Goal: Task Accomplishment & Management: Manage account settings

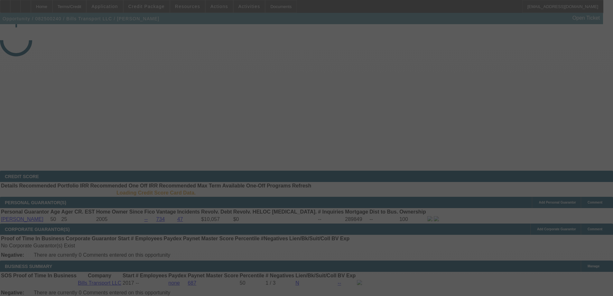
select select "3"
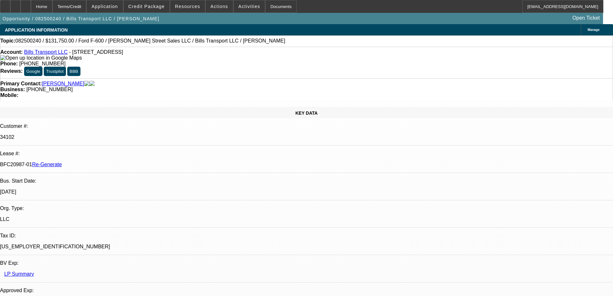
select select "0"
select select "3"
select select "0"
select select "6"
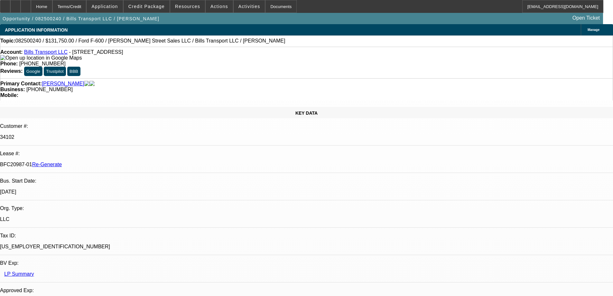
click at [278, 5] on div "Documents" at bounding box center [281, 6] width 32 height 13
click at [266, 6] on div "Documents" at bounding box center [281, 6] width 32 height 13
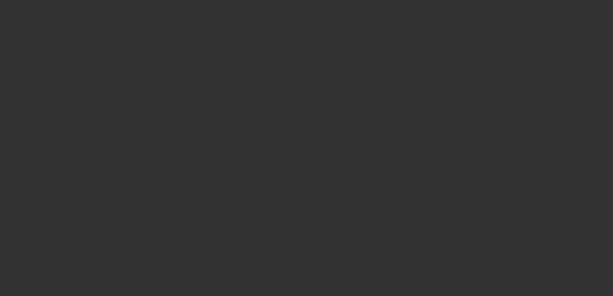
select select "3"
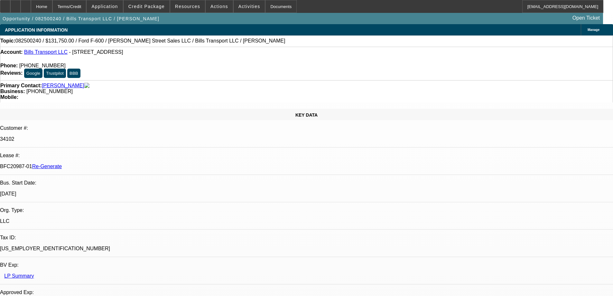
select select "0"
select select "1"
select select "3"
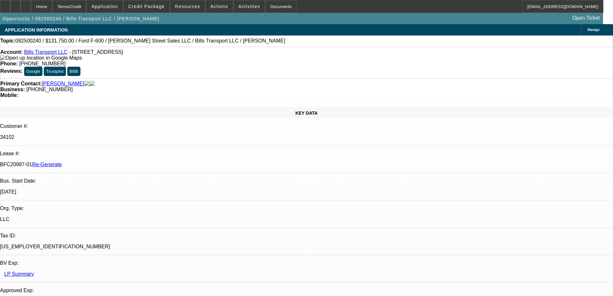
select select "6"
click at [266, 9] on div "Documents" at bounding box center [281, 6] width 32 height 13
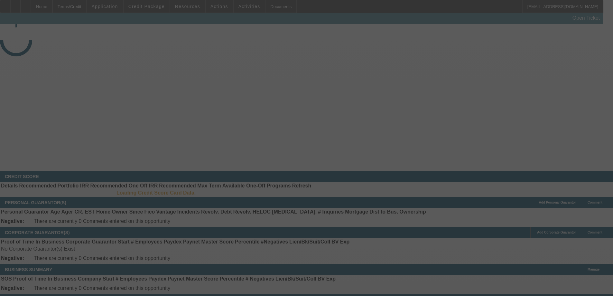
select select "4"
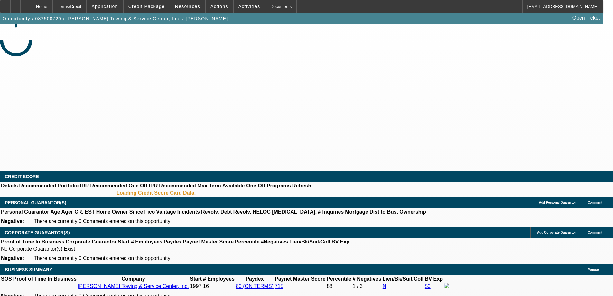
select select "0"
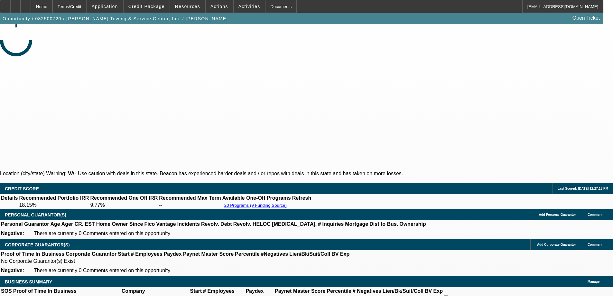
select select "1"
select select "2"
select select "6"
